Goal: Task Accomplishment & Management: Manage account settings

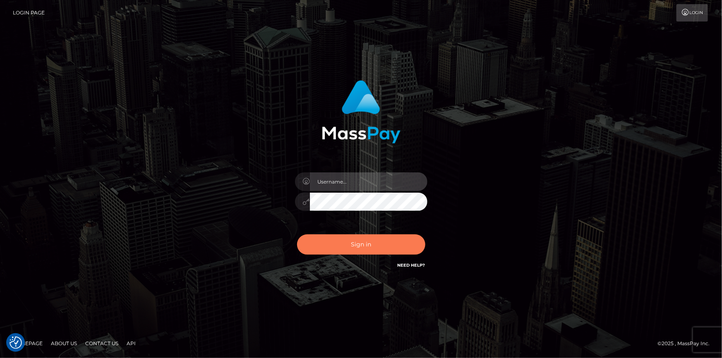
type input "dszikszai"
click at [369, 252] on button "Sign in" at bounding box center [361, 245] width 128 height 20
click at [330, 249] on button "Sign in" at bounding box center [361, 245] width 128 height 20
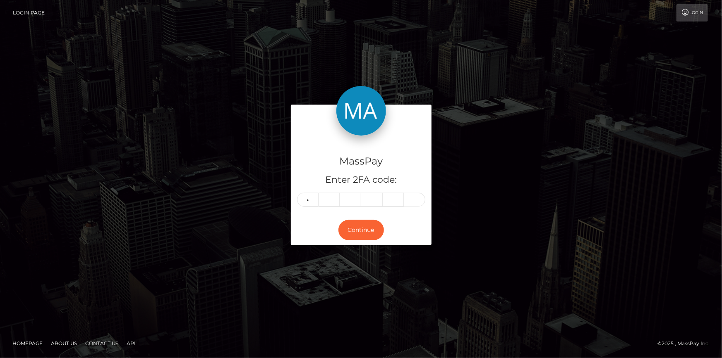
type input "7"
type input "9"
type input "6"
type input "8"
type input "4"
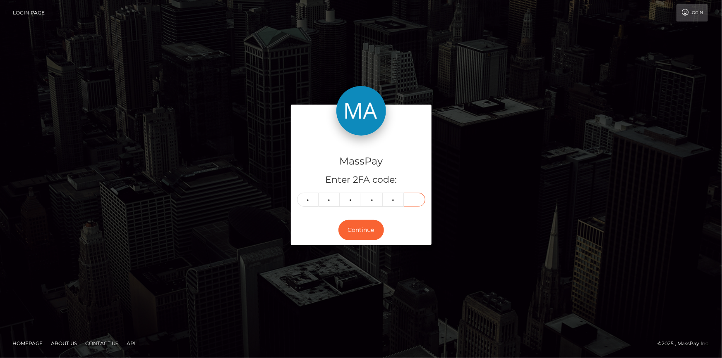
type input "1"
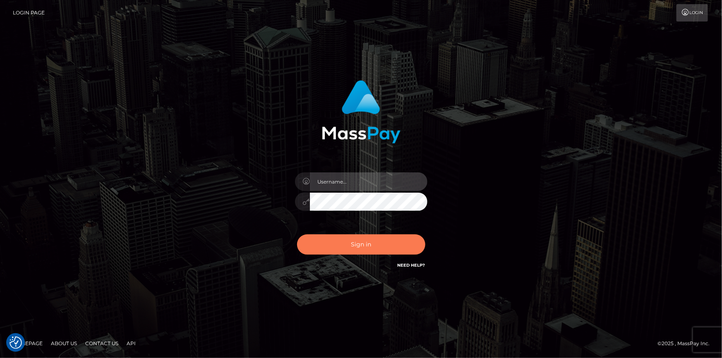
type input "dszikszai"
click at [378, 244] on button "Sign in" at bounding box center [361, 245] width 128 height 20
type input "dszikszai"
click at [320, 249] on button "Sign in" at bounding box center [361, 245] width 128 height 20
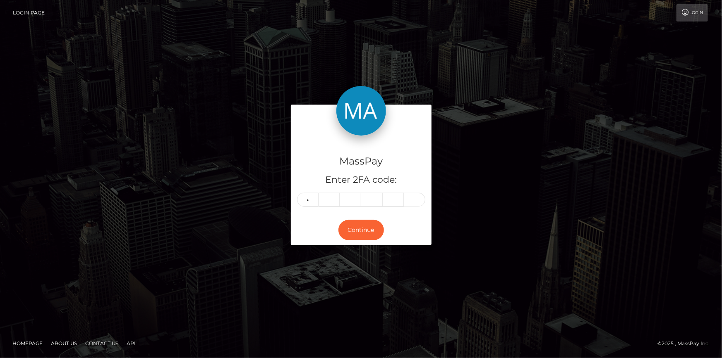
type input "0"
type input "4"
type input "5"
type input "0"
type input "2"
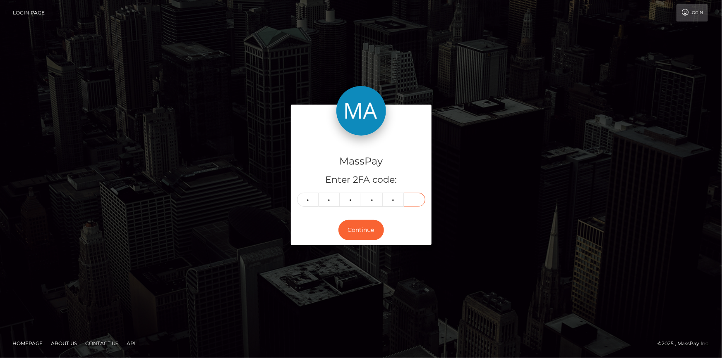
type input "7"
